Goal: Find contact information: Find contact information

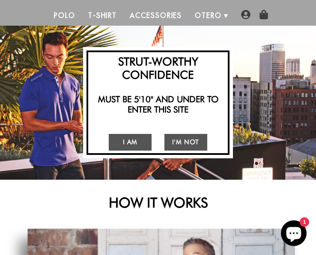
scroll to position [86, 0]
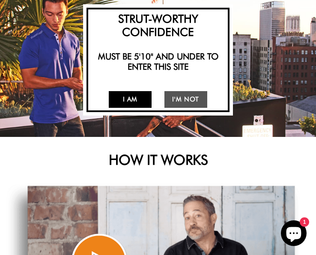
click at [132, 102] on link "I Am" at bounding box center [130, 99] width 43 height 17
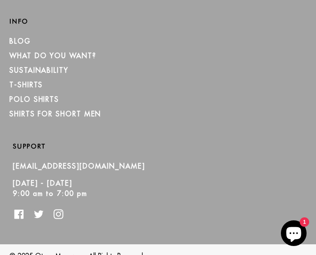
scroll to position [1195, 0]
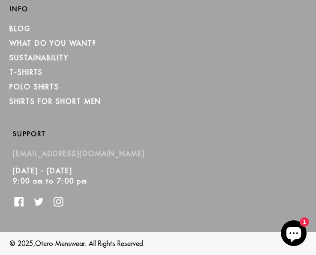
click at [43, 155] on link "[EMAIL_ADDRESS][DOMAIN_NAME]" at bounding box center [79, 153] width 132 height 9
click at [122, 181] on p "Monday - Friday 9:00 am to 7:00 pm" at bounding box center [153, 175] width 280 height 21
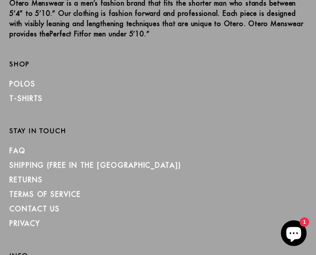
scroll to position [938, 0]
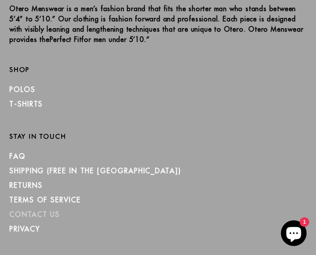
click at [33, 218] on link "CONTACT US" at bounding box center [34, 214] width 50 height 9
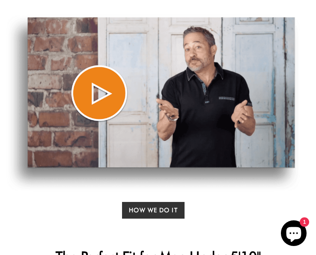
scroll to position [211, 0]
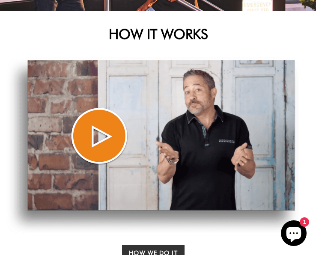
click at [103, 147] on img at bounding box center [152, 145] width 293 height 177
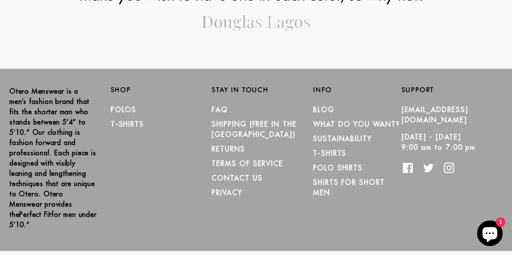
scroll to position [998, 0]
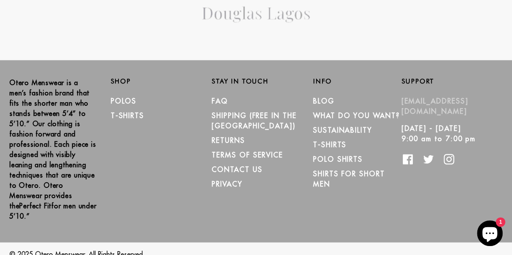
click at [416, 98] on link "[EMAIL_ADDRESS][DOMAIN_NAME]" at bounding box center [434, 106] width 67 height 19
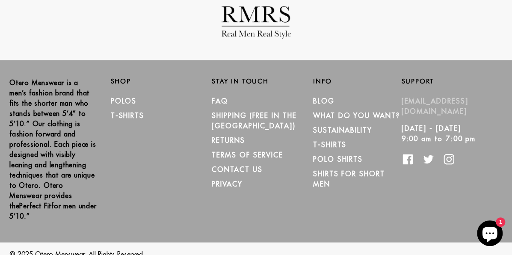
click at [422, 102] on link "[EMAIL_ADDRESS][DOMAIN_NAME]" at bounding box center [434, 106] width 67 height 19
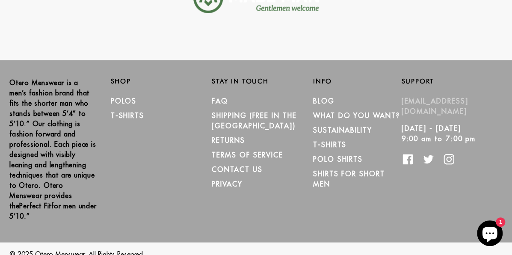
scroll to position [0, 0]
